Goal: Navigation & Orientation: Find specific page/section

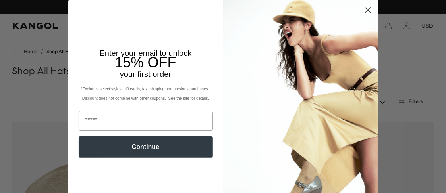
click at [367, 17] on circle "Close dialog" at bounding box center [367, 10] width 13 height 13
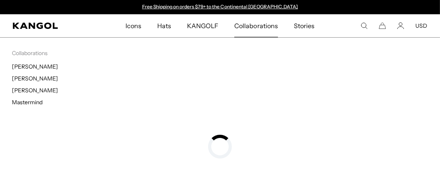
scroll to position [0, 0]
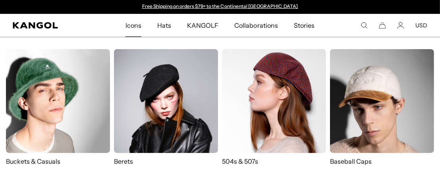
click at [137, 23] on span "Icons" at bounding box center [133, 25] width 16 height 23
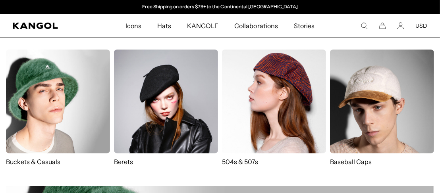
click at [164, 29] on span "Hats" at bounding box center [164, 25] width 14 height 23
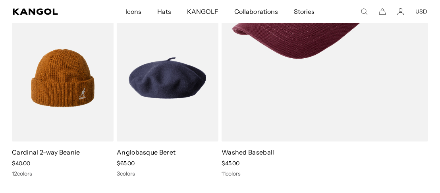
scroll to position [1699, 0]
